Goal: Task Accomplishment & Management: Use online tool/utility

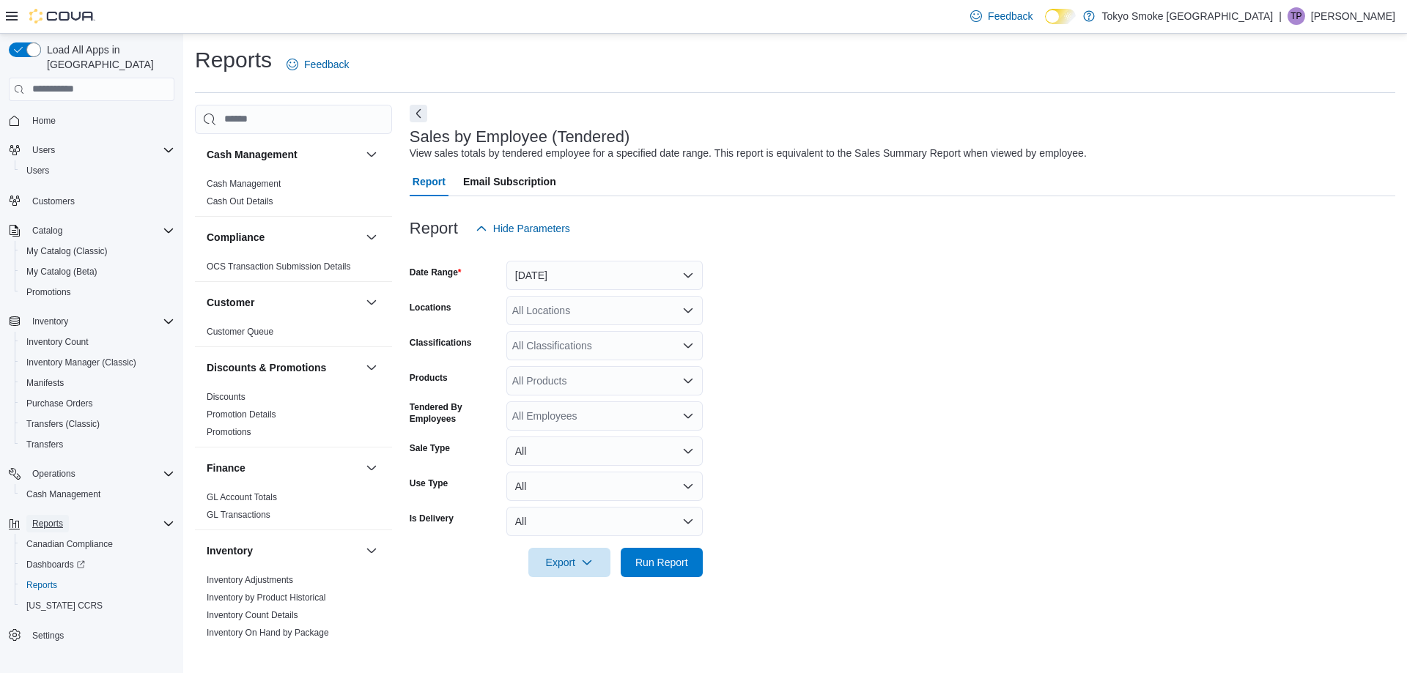
click at [37, 518] on span "Reports" at bounding box center [47, 524] width 31 height 12
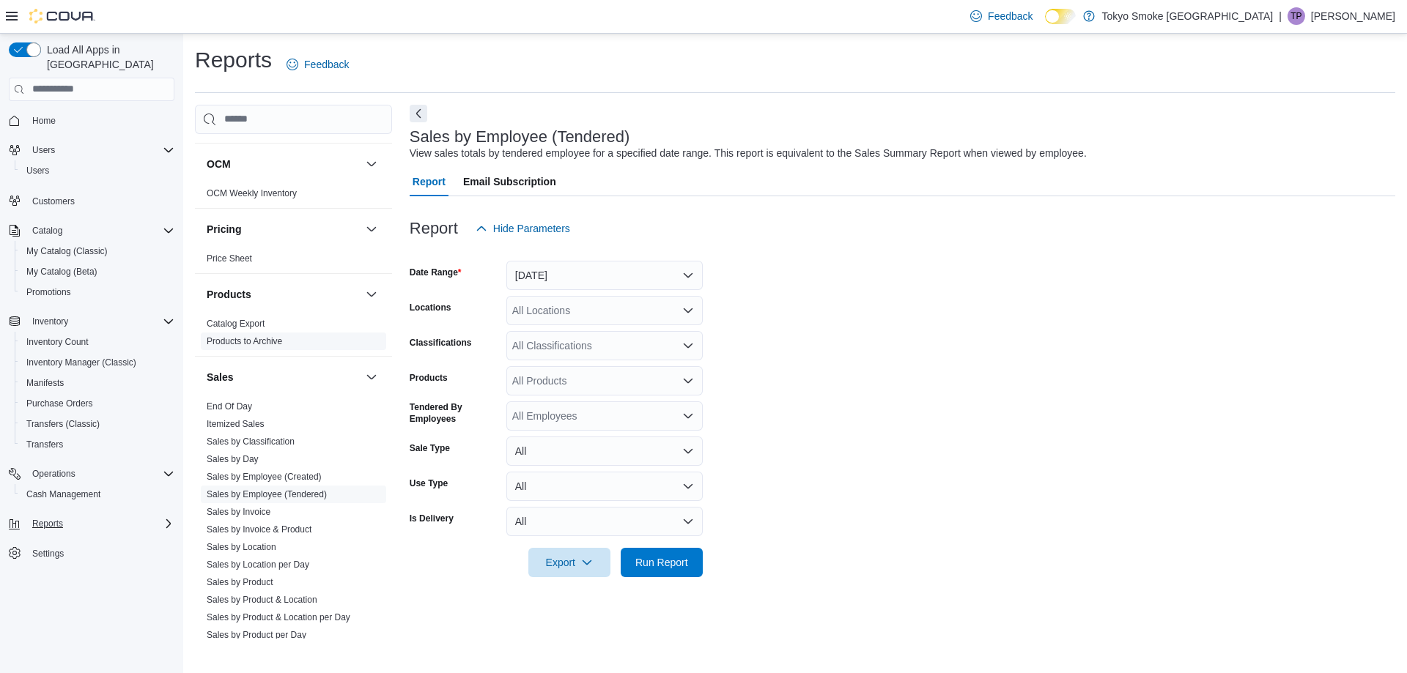
scroll to position [837, 0]
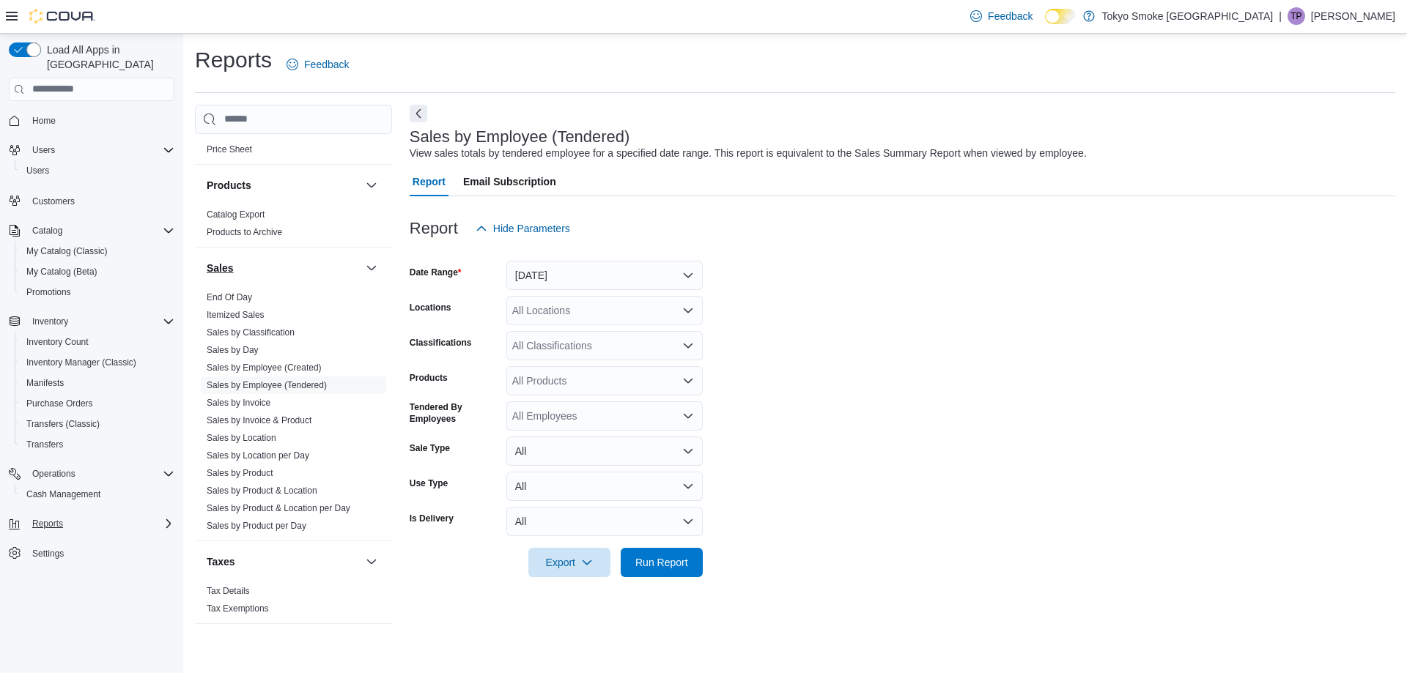
drag, startPoint x: 210, startPoint y: 288, endPoint x: 274, endPoint y: 264, distance: 68.9
click at [274, 264] on button "Sales" at bounding box center [283, 268] width 153 height 15
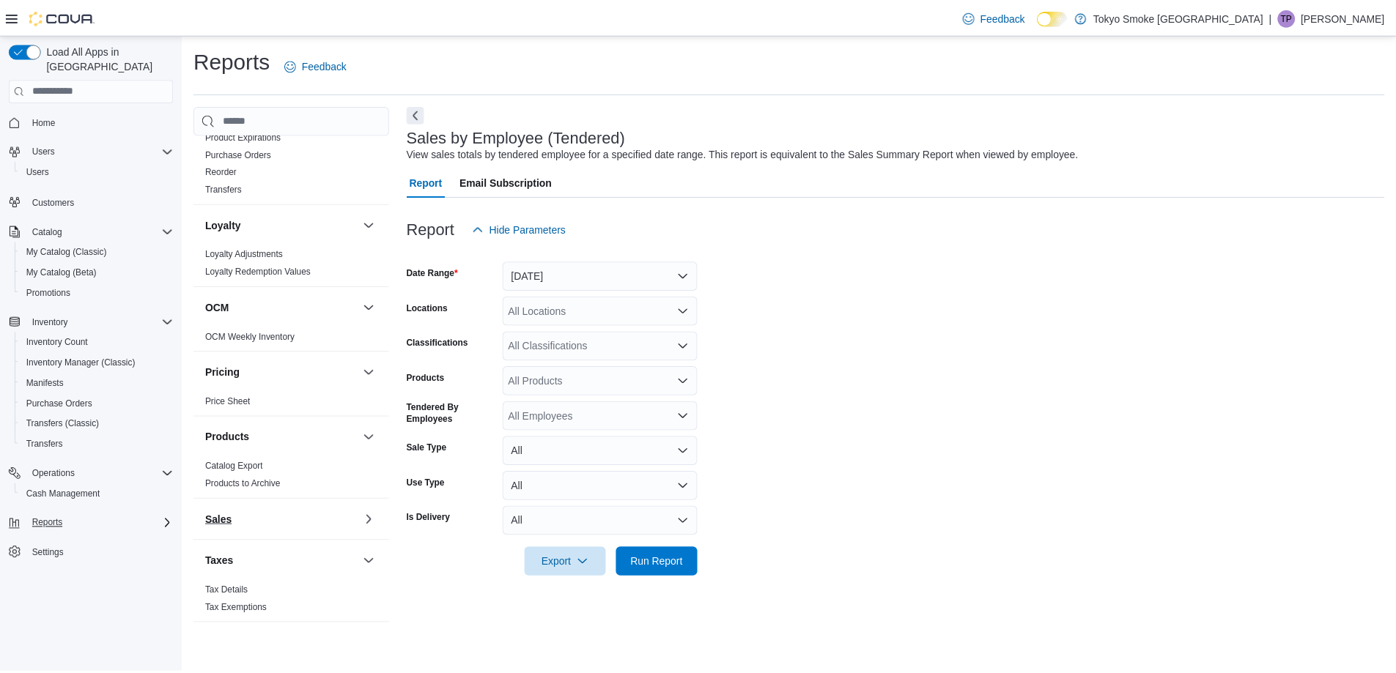
scroll to position [585, 0]
click at [227, 520] on h3 "Sales" at bounding box center [220, 520] width 27 height 15
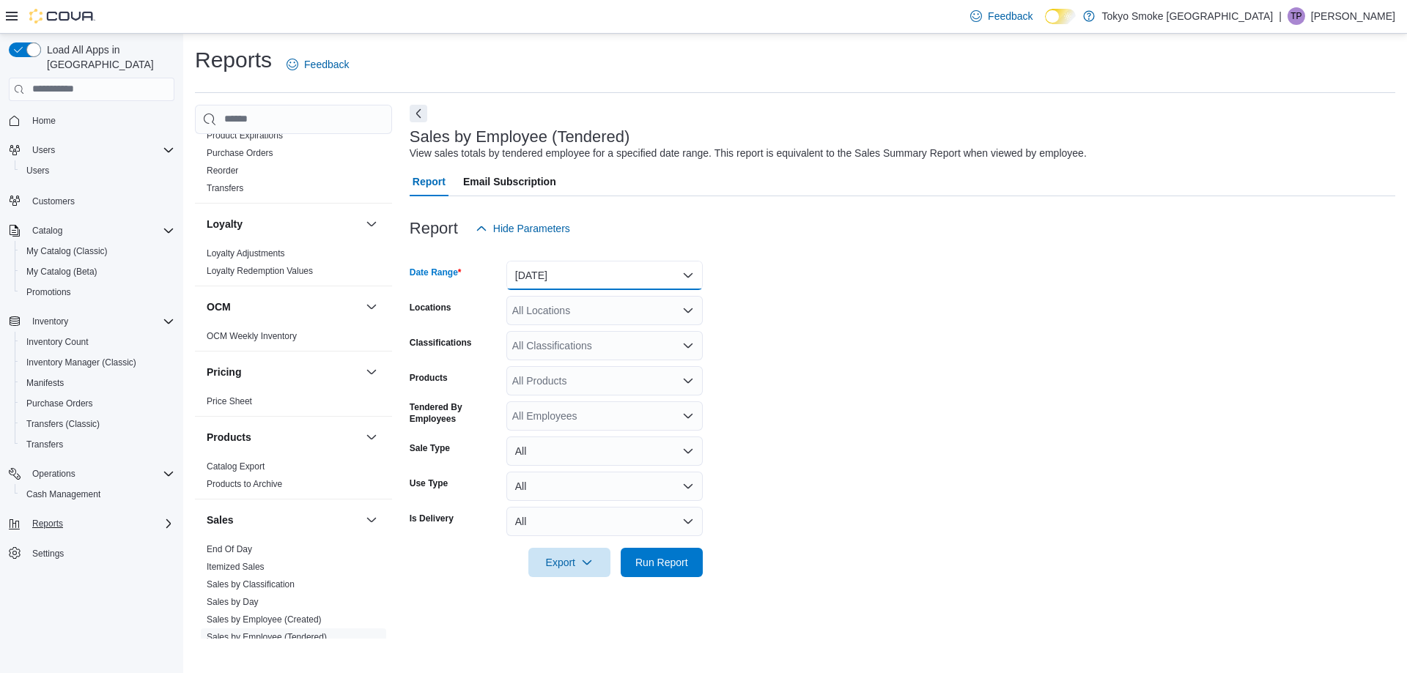
click at [666, 267] on button "Yesterday" at bounding box center [604, 275] width 196 height 29
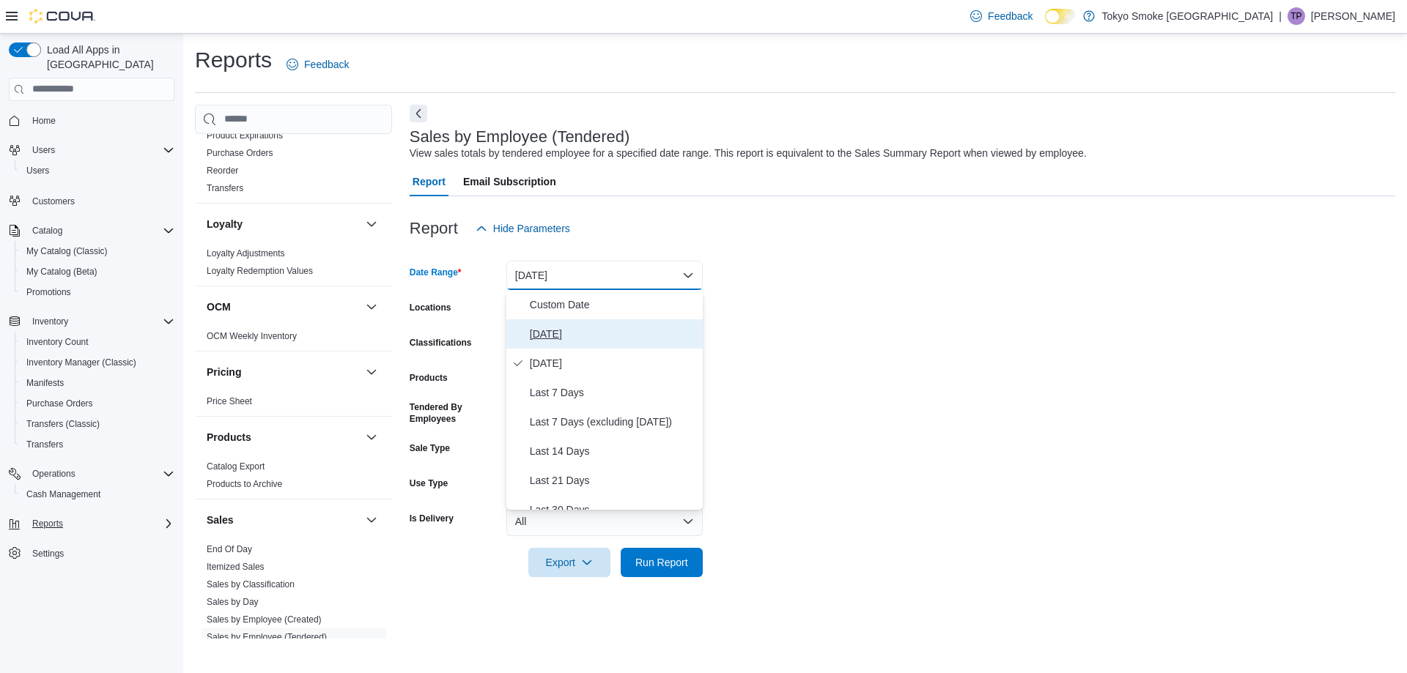
click at [574, 338] on span "[DATE]" at bounding box center [613, 334] width 167 height 18
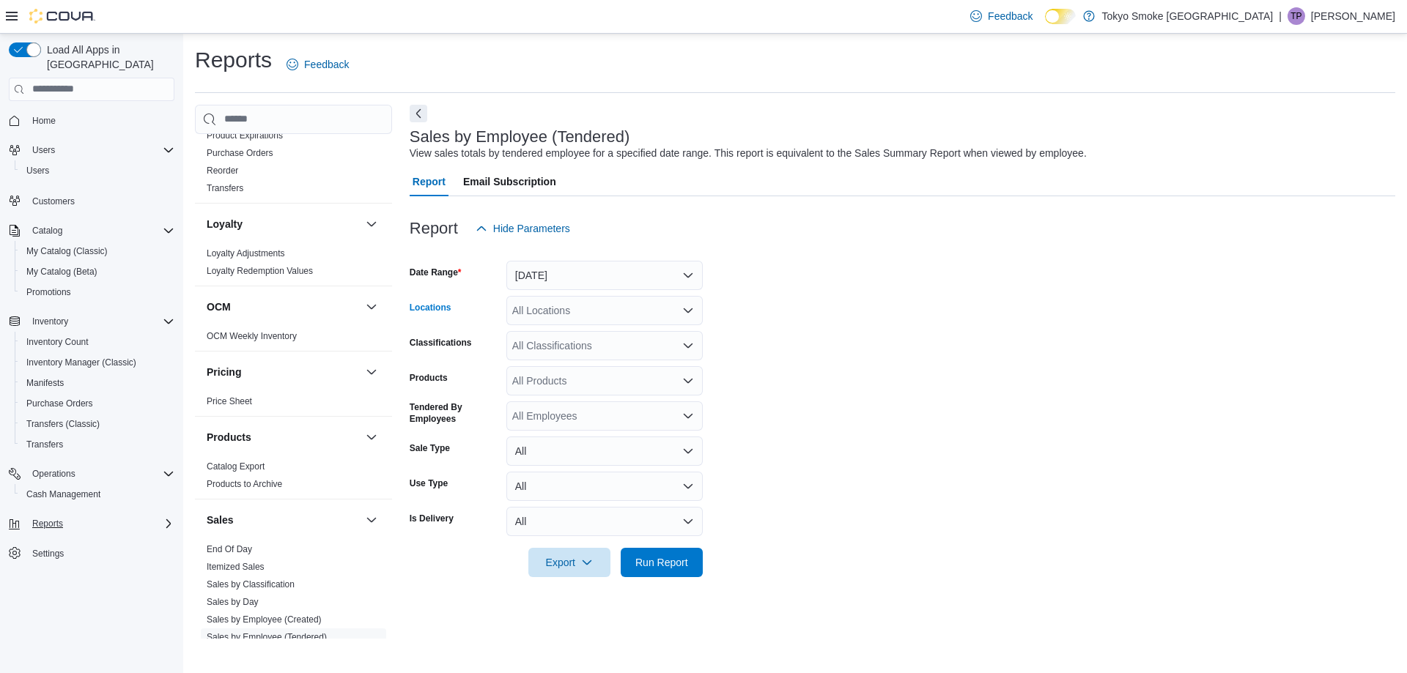
click at [599, 303] on div "All Locations" at bounding box center [604, 310] width 196 height 29
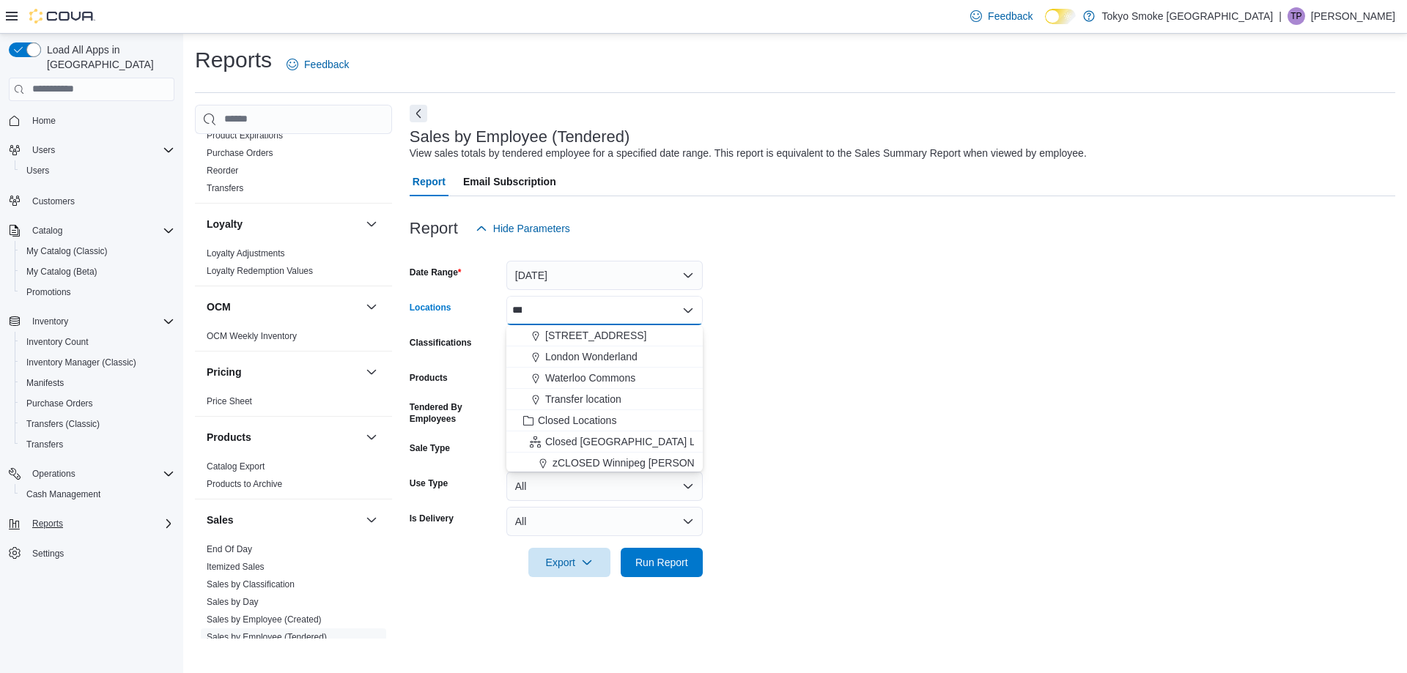
type input "****"
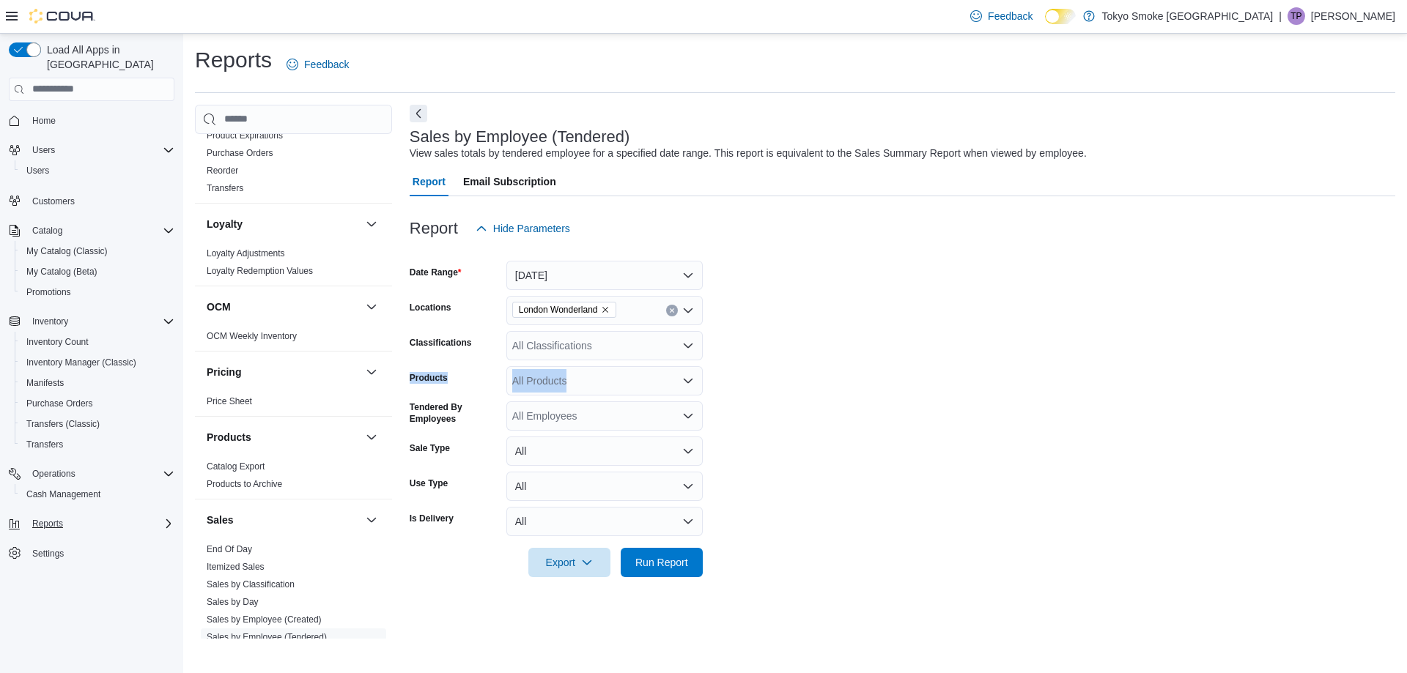
drag, startPoint x: 1214, startPoint y: 362, endPoint x: 527, endPoint y: 640, distance: 741.4
click at [1229, 347] on form "Date Range Today Locations London Wonderland Classifications All Classification…" at bounding box center [902, 410] width 985 height 334
click at [684, 579] on div at bounding box center [902, 586] width 985 height 18
click at [683, 571] on span "Run Report" at bounding box center [661, 561] width 64 height 29
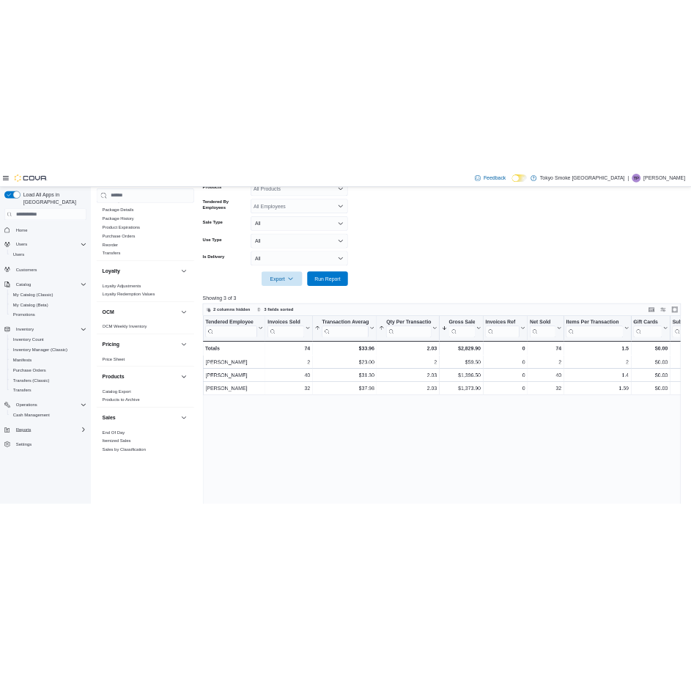
scroll to position [512, 0]
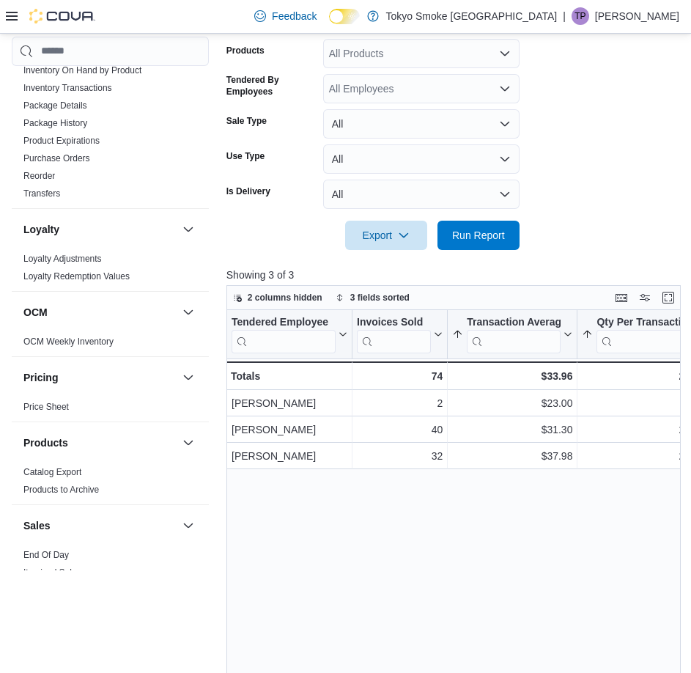
click at [474, 212] on div at bounding box center [452, 215] width 453 height 12
click at [473, 228] on span "Run Report" at bounding box center [478, 234] width 53 height 15
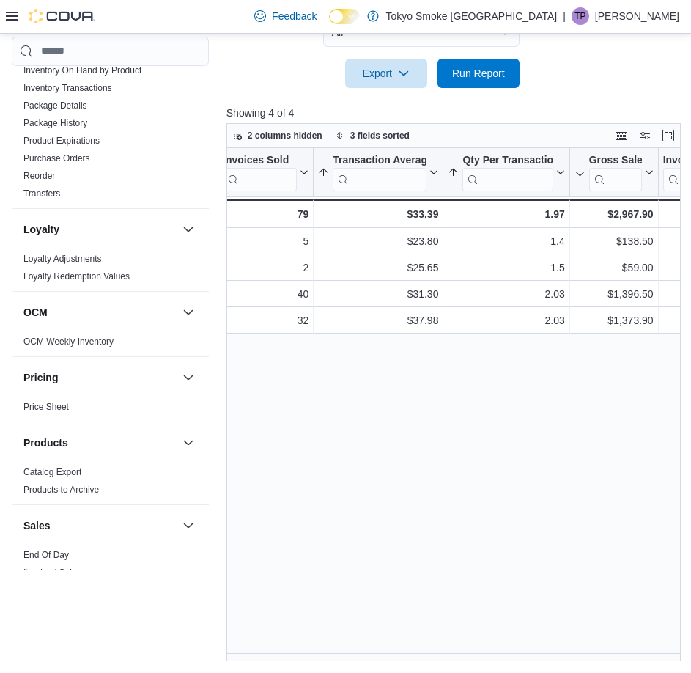
scroll to position [0, 0]
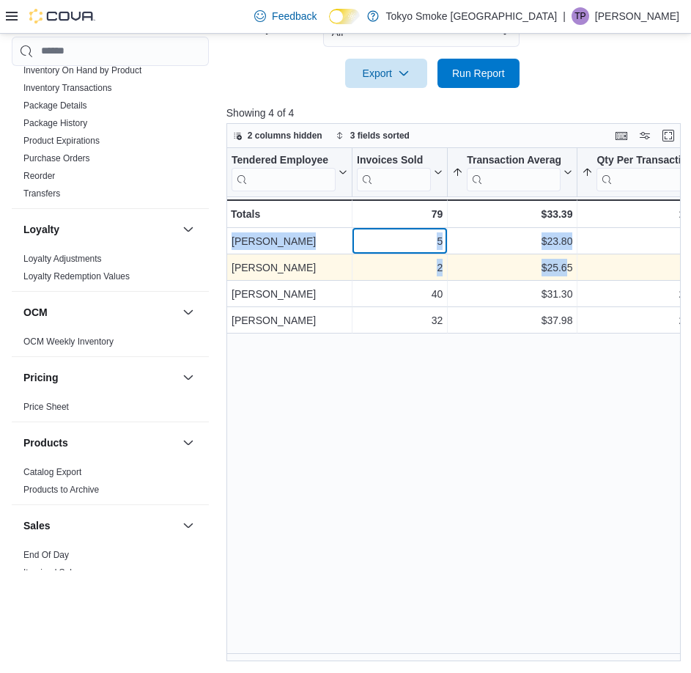
drag, startPoint x: 511, startPoint y: 248, endPoint x: 566, endPoint y: 256, distance: 55.4
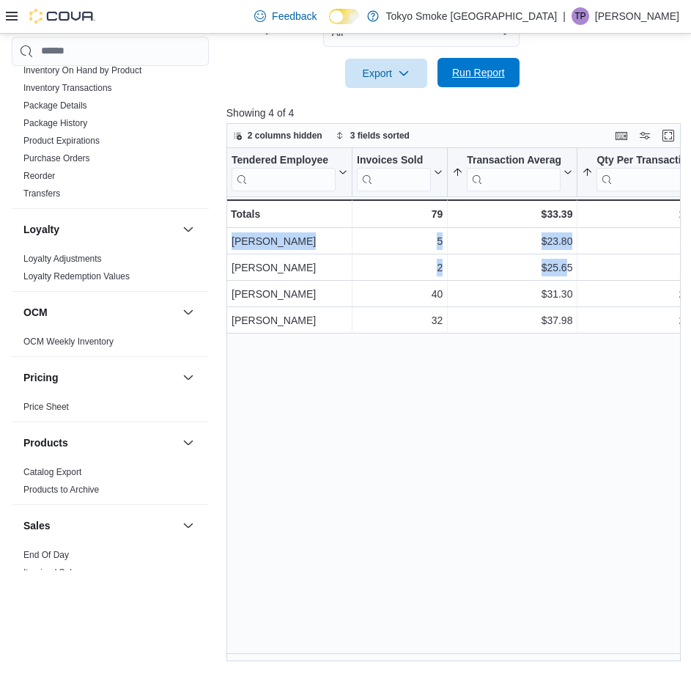
click at [502, 69] on span "Run Report" at bounding box center [478, 72] width 53 height 15
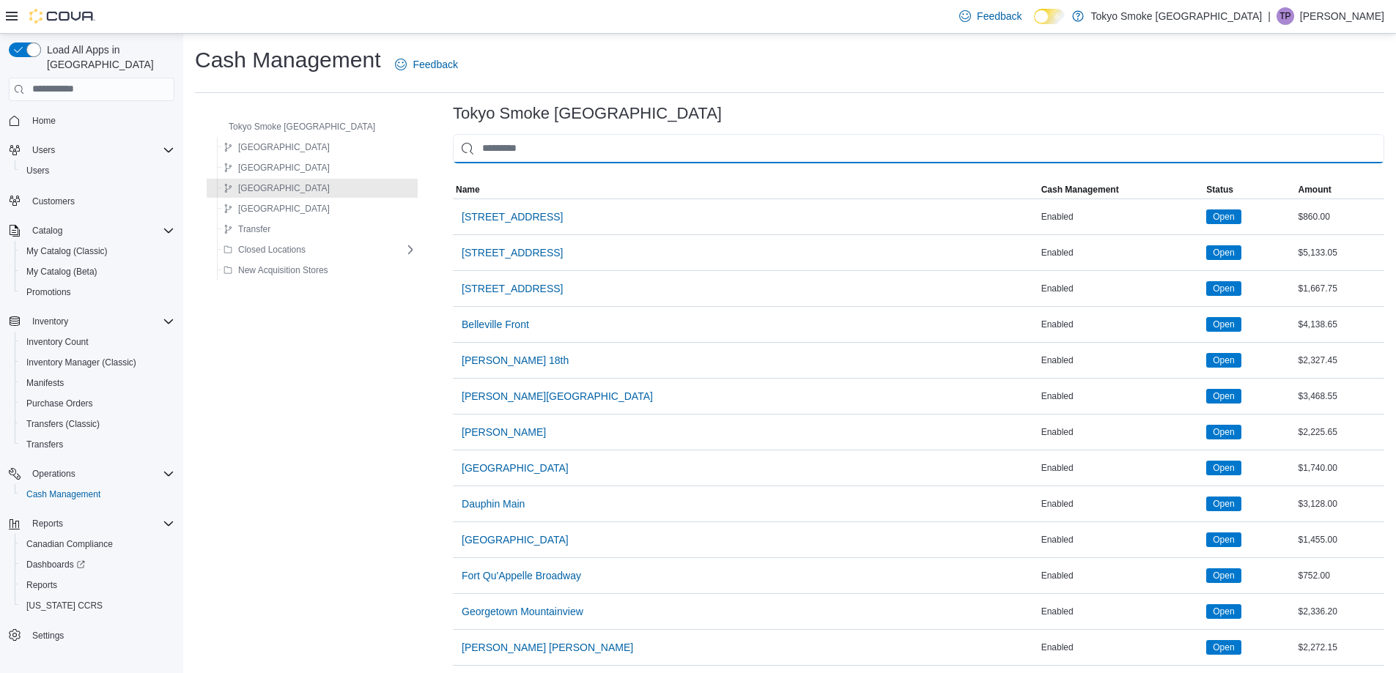
click at [506, 154] on input "This is a search bar. As you type, the results lower in the page will automatic…" at bounding box center [918, 148] width 931 height 29
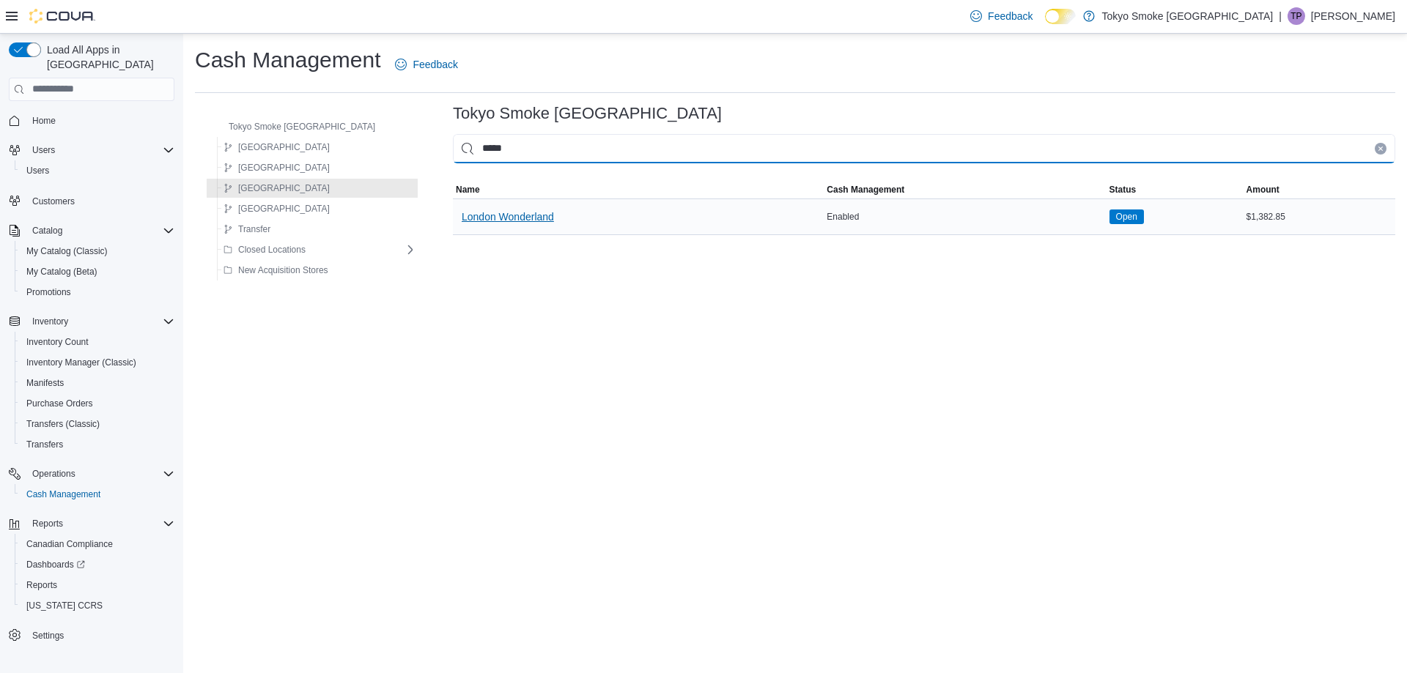
type input "*****"
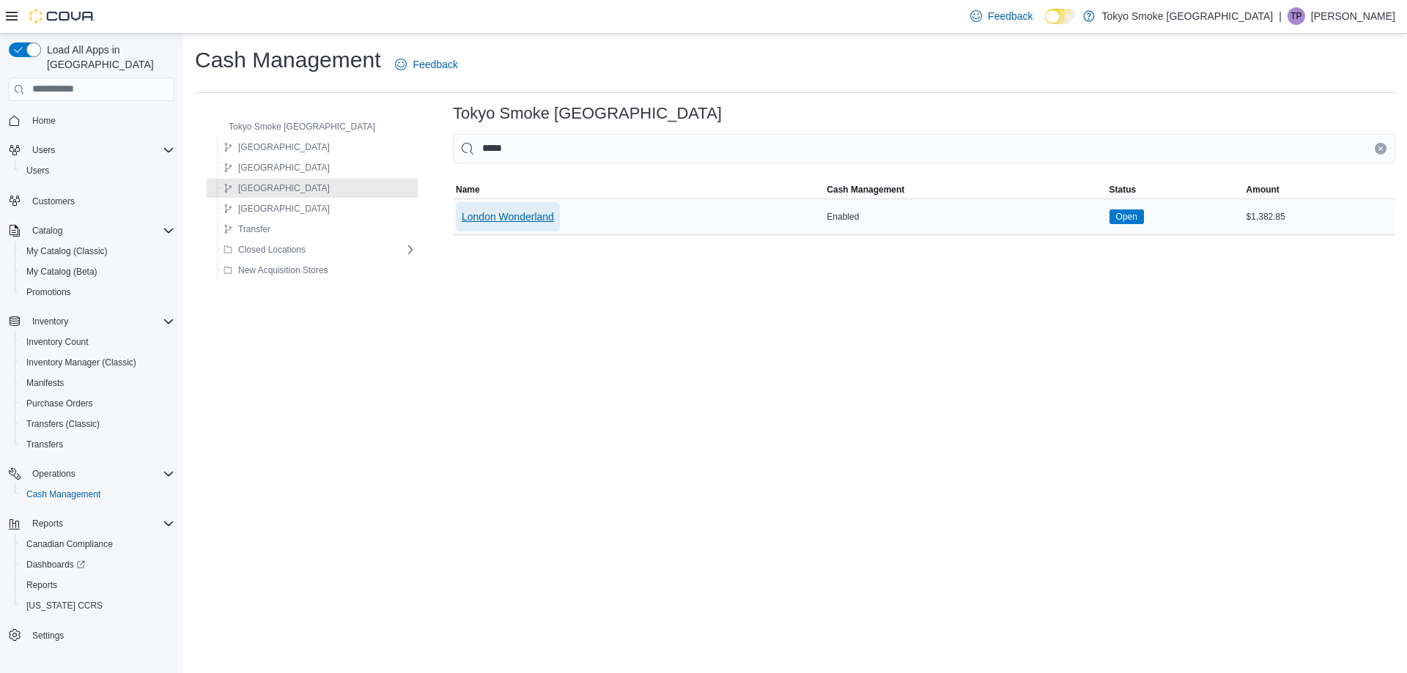
click at [477, 206] on span "London Wonderland" at bounding box center [508, 216] width 92 height 29
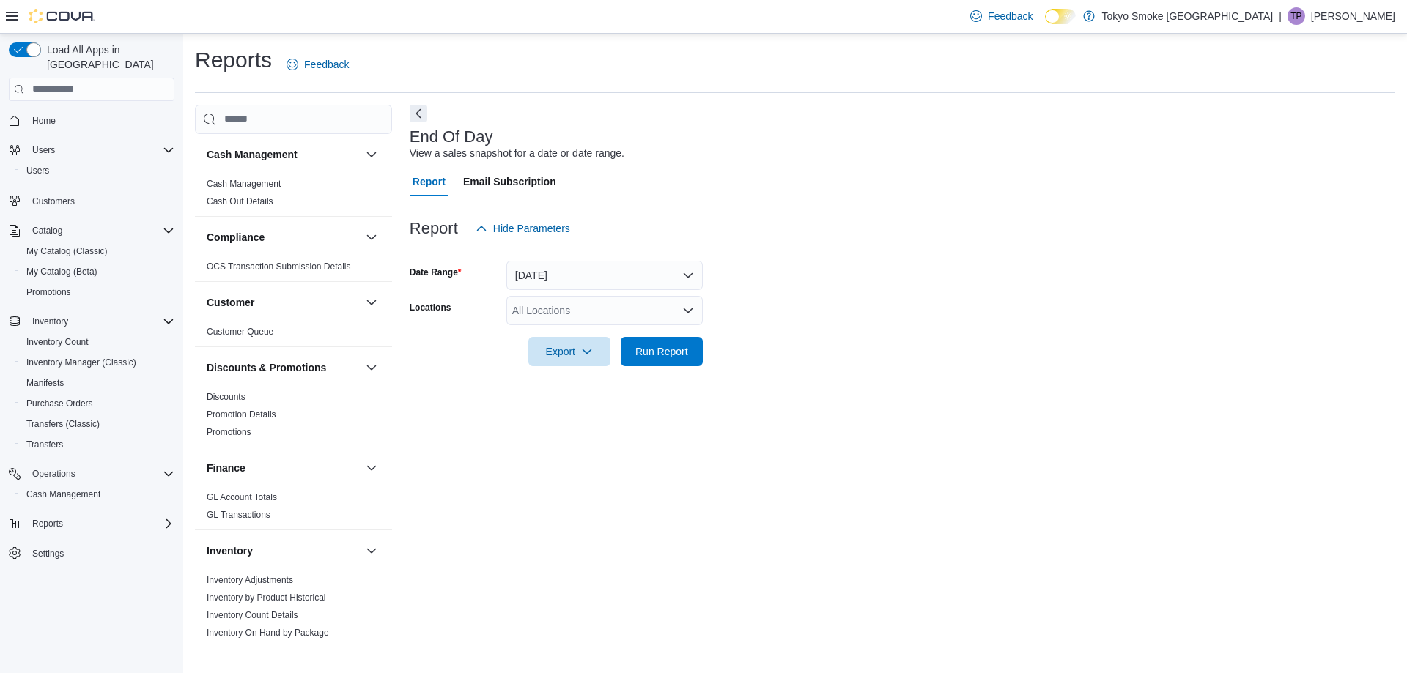
drag, startPoint x: 584, startPoint y: 294, endPoint x: 585, endPoint y: 312, distance: 18.4
click at [584, 294] on form "Date Range [DATE] Locations All Locations Export Run Report" at bounding box center [902, 304] width 985 height 123
click at [588, 319] on div "All Locations" at bounding box center [604, 310] width 196 height 29
type input "*"
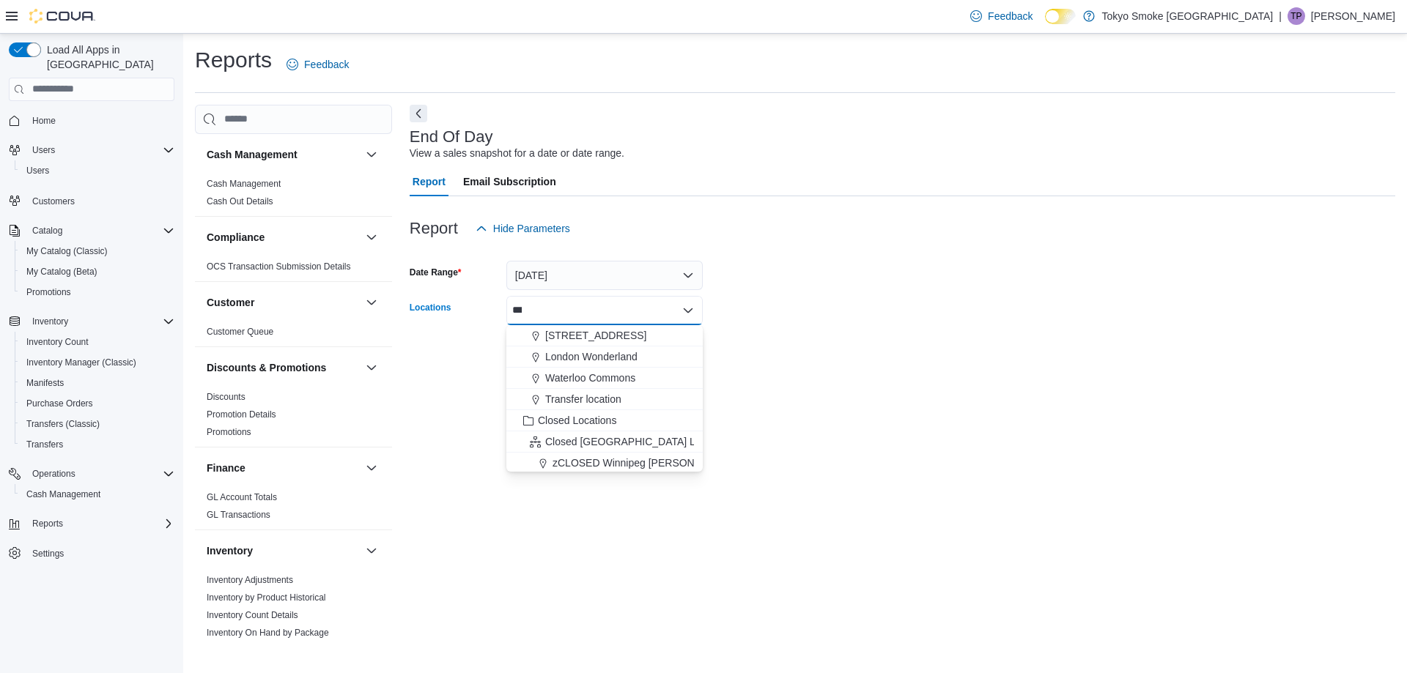
type input "****"
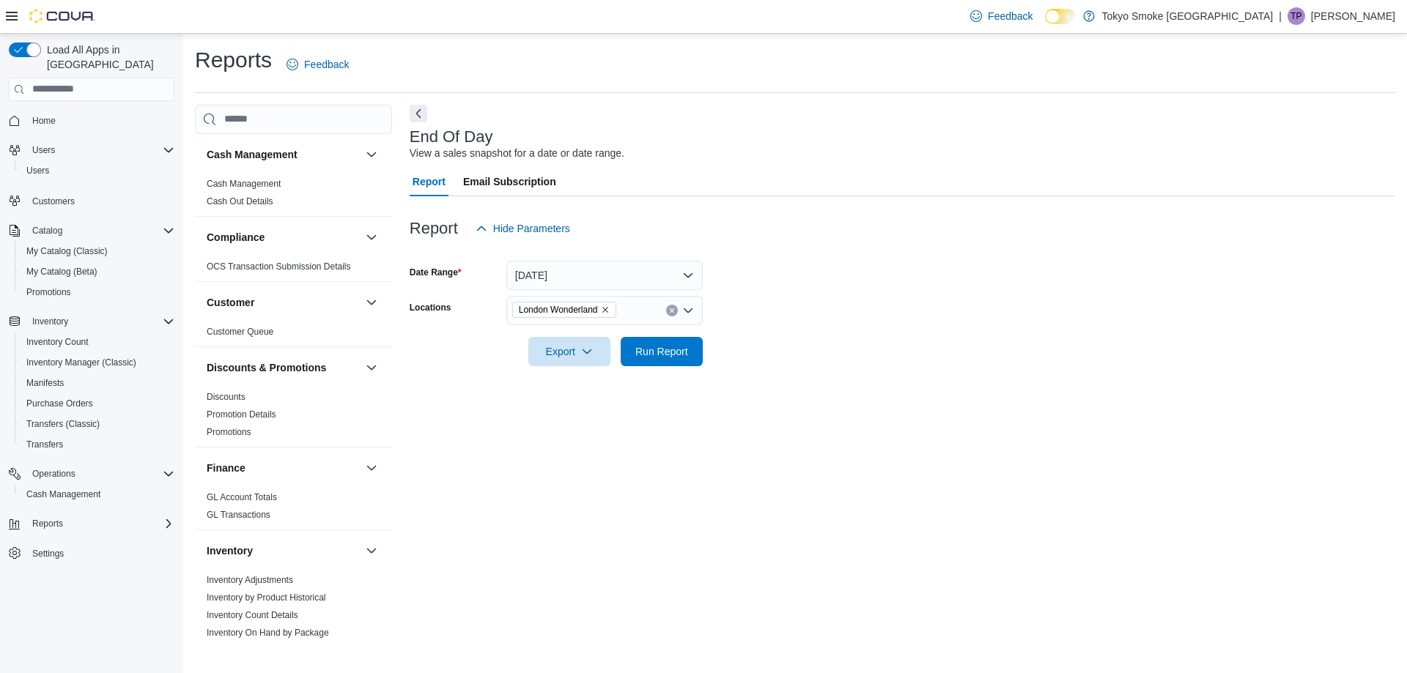
click at [849, 94] on div "Reports Feedback Cash Management Cash Management Cash Out Details Compliance OC…" at bounding box center [795, 341] width 1200 height 593
click at [690, 363] on span "Run Report" at bounding box center [661, 350] width 64 height 29
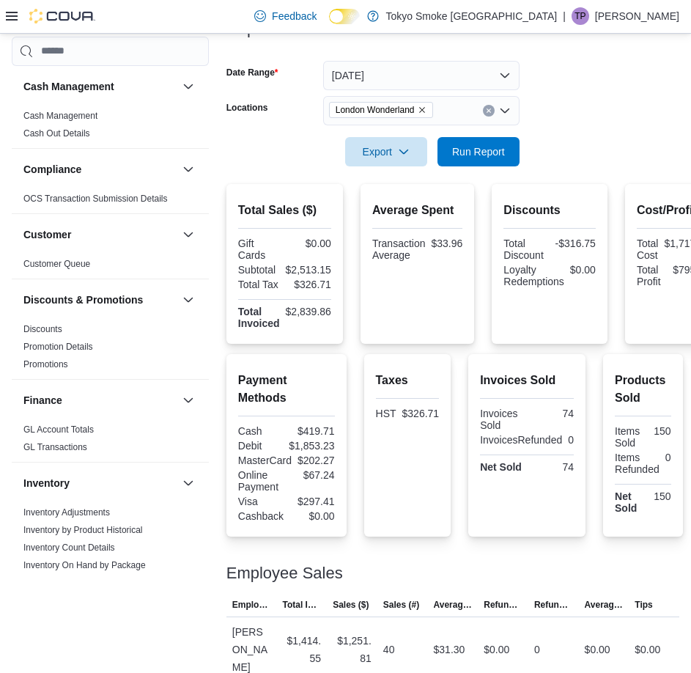
scroll to position [79, 0]
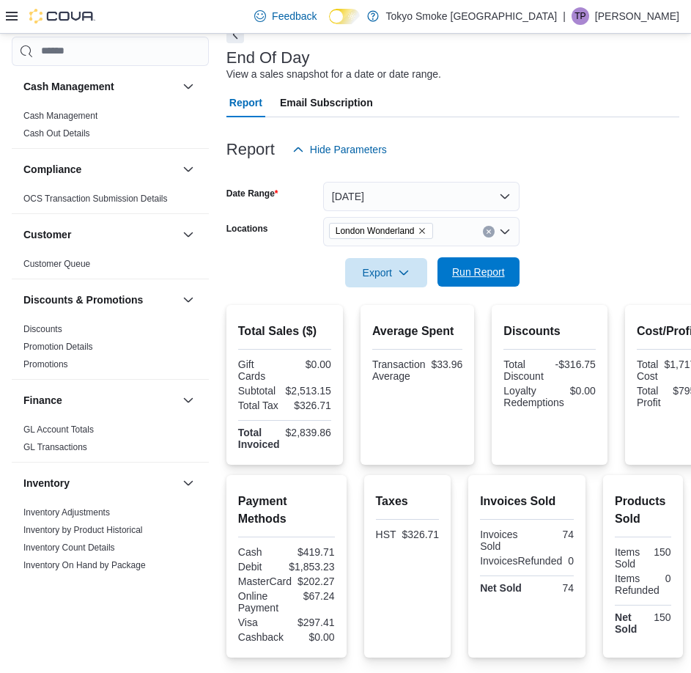
click at [484, 259] on span "Run Report" at bounding box center [478, 271] width 64 height 29
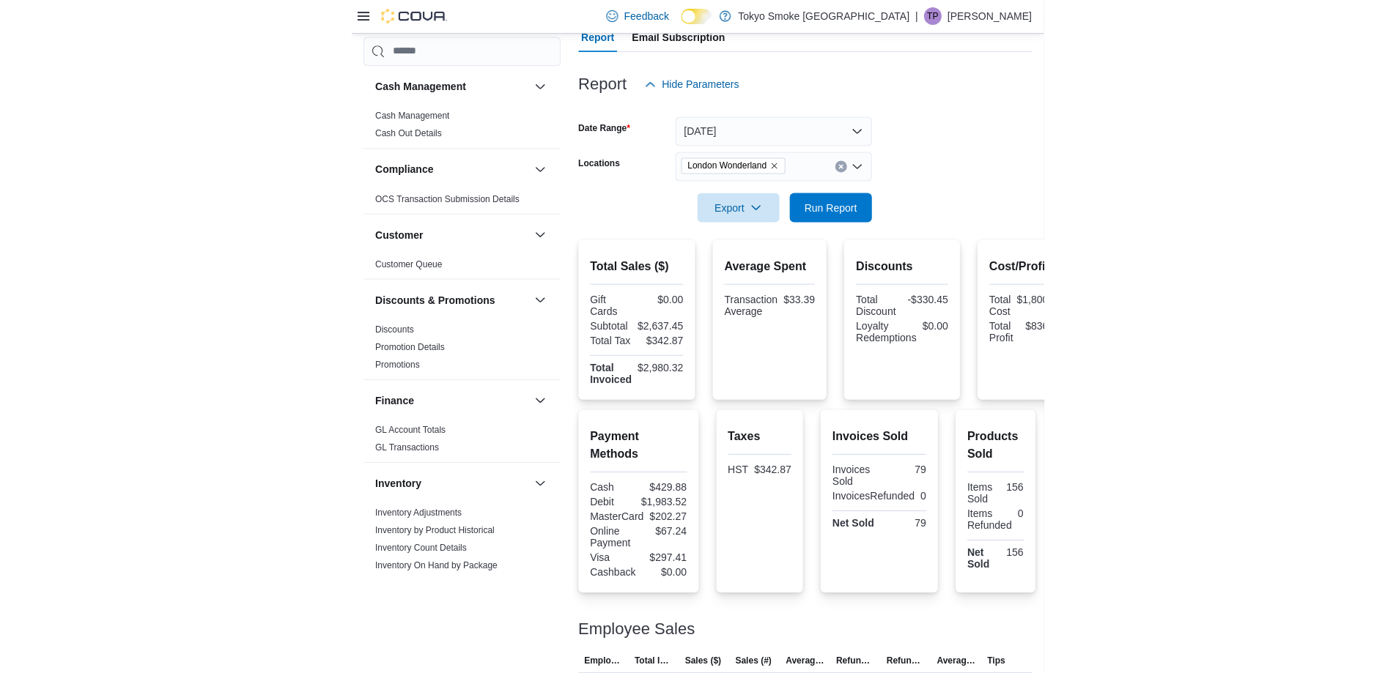
scroll to position [147, 0]
